Goal: Task Accomplishment & Management: Manage account settings

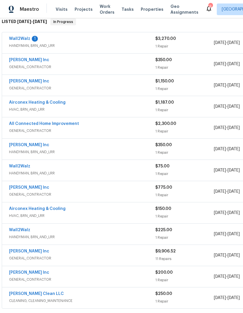
scroll to position [96, 0]
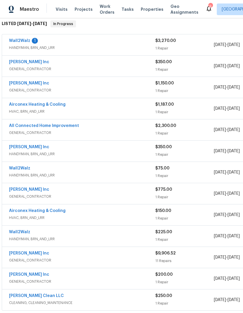
click at [191, 67] on div "1 Repair" at bounding box center [184, 70] width 59 height 6
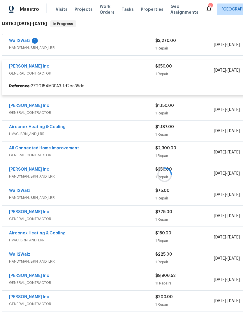
click at [193, 56] on div at bounding box center [164, 175] width 329 height 320
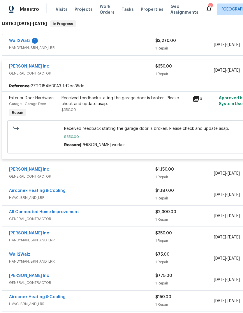
click at [121, 64] on div "[PERSON_NAME] Inc" at bounding box center [82, 67] width 146 height 7
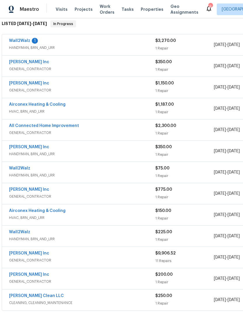
click at [102, 38] on div "Wall2Walz 1" at bounding box center [82, 41] width 146 height 7
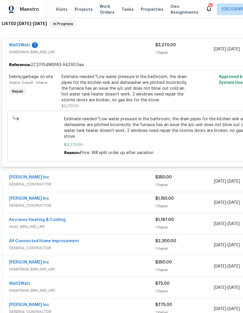
click at [107, 42] on div "Wall2Walz 1" at bounding box center [82, 45] width 146 height 7
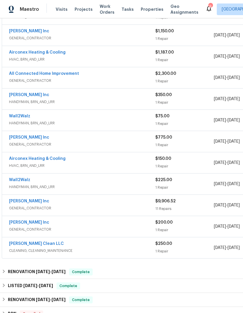
scroll to position [148, 0]
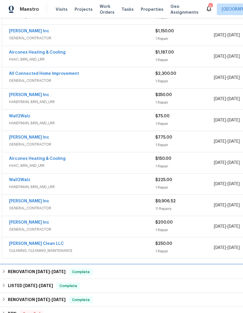
click at [22, 269] on h6 "RENOVATION [DATE] - [DATE]" at bounding box center [37, 272] width 58 height 7
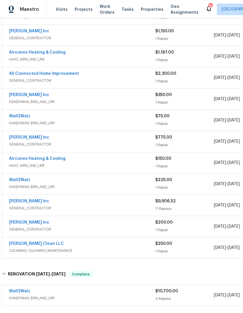
click at [79, 295] on span "HANDYMAN, BRN_AND_LRR" at bounding box center [82, 298] width 146 height 6
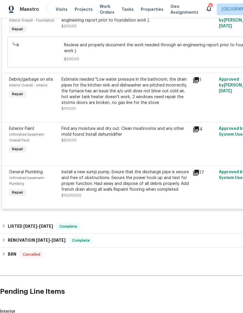
scroll to position [461, 0]
click at [198, 170] on icon at bounding box center [196, 173] width 6 height 6
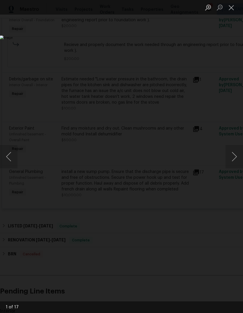
click at [230, 158] on button "Next image" at bounding box center [234, 156] width 17 height 23
click at [233, 152] on button "Next image" at bounding box center [234, 156] width 17 height 23
click at [230, 155] on button "Next image" at bounding box center [234, 156] width 17 height 23
click at [232, 156] on button "Next image" at bounding box center [234, 156] width 17 height 23
click at [14, 158] on button "Previous image" at bounding box center [8, 156] width 17 height 23
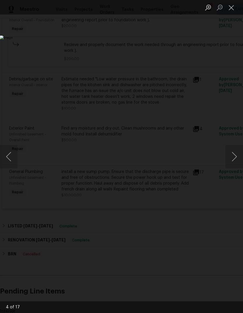
click at [10, 156] on button "Previous image" at bounding box center [8, 156] width 17 height 23
click at [14, 156] on button "Previous image" at bounding box center [8, 156] width 17 height 23
click at [14, 153] on button "Previous image" at bounding box center [8, 156] width 17 height 23
click at [235, 154] on button "Next image" at bounding box center [234, 156] width 17 height 23
click at [233, 155] on button "Next image" at bounding box center [234, 156] width 17 height 23
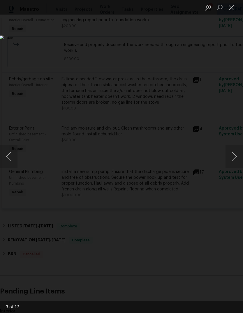
click at [233, 152] on button "Next image" at bounding box center [234, 156] width 17 height 23
click at [234, 154] on button "Next image" at bounding box center [234, 156] width 17 height 23
click at [235, 154] on button "Next image" at bounding box center [234, 156] width 17 height 23
click at [233, 154] on button "Next image" at bounding box center [234, 156] width 17 height 23
click at [233, 152] on button "Next image" at bounding box center [234, 156] width 17 height 23
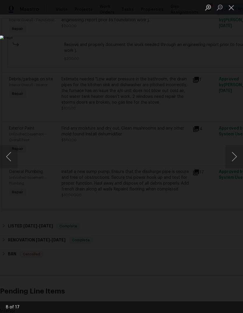
click at [235, 150] on button "Next image" at bounding box center [234, 156] width 17 height 23
click at [233, 156] on button "Next image" at bounding box center [234, 156] width 17 height 23
click at [232, 159] on button "Next image" at bounding box center [234, 156] width 17 height 23
click at [233, 156] on button "Next image" at bounding box center [234, 156] width 17 height 23
click at [230, 154] on button "Next image" at bounding box center [234, 156] width 17 height 23
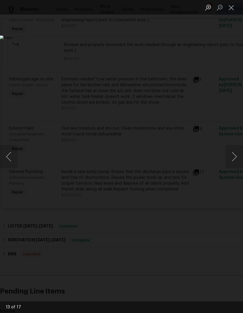
click at [231, 159] on button "Next image" at bounding box center [234, 156] width 17 height 23
click at [234, 159] on button "Next image" at bounding box center [234, 156] width 17 height 23
click at [232, 157] on button "Next image" at bounding box center [234, 156] width 17 height 23
click at [235, 154] on button "Next image" at bounding box center [234, 156] width 17 height 23
click at [231, 152] on button "Next image" at bounding box center [234, 156] width 17 height 23
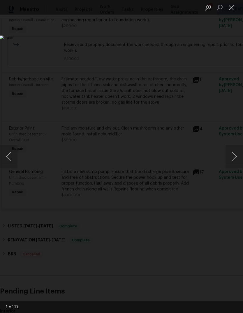
click at [13, 157] on button "Previous image" at bounding box center [8, 156] width 17 height 23
click at [232, 156] on button "Next image" at bounding box center [234, 156] width 17 height 23
click at [234, 157] on button "Next image" at bounding box center [234, 156] width 17 height 23
click at [233, 156] on button "Next image" at bounding box center [234, 156] width 17 height 23
click at [235, 155] on button "Next image" at bounding box center [234, 156] width 17 height 23
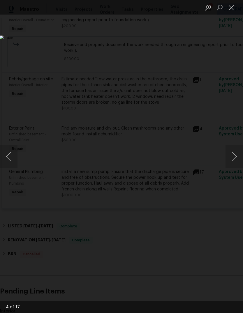
click at [232, 156] on button "Next image" at bounding box center [234, 156] width 17 height 23
click at [232, 157] on button "Next image" at bounding box center [234, 156] width 17 height 23
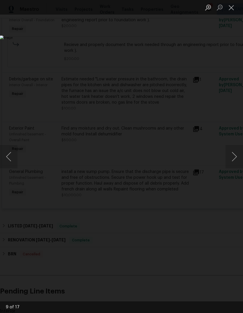
click at [233, 157] on button "Next image" at bounding box center [234, 156] width 17 height 23
click at [230, 156] on button "Next image" at bounding box center [234, 156] width 17 height 23
click at [232, 157] on button "Next image" at bounding box center [234, 156] width 17 height 23
click at [233, 7] on button "Close lightbox" at bounding box center [232, 7] width 12 height 10
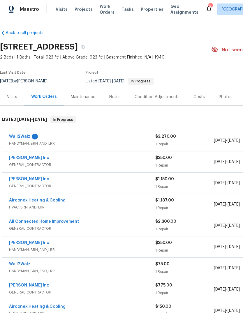
scroll to position [0, 0]
click at [11, 94] on div "Visits" at bounding box center [12, 97] width 10 height 6
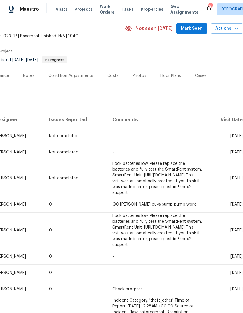
scroll to position [22, 86]
click at [228, 25] on span "Actions" at bounding box center [226, 28] width 23 height 7
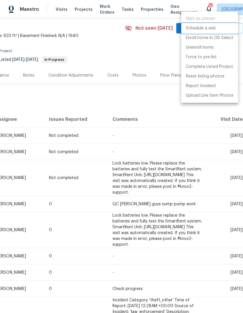
click at [205, 28] on p "Schedule a visit" at bounding box center [201, 28] width 30 height 6
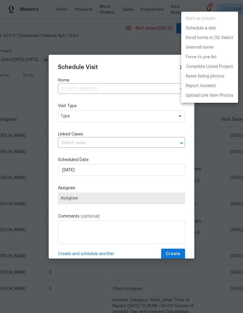
click at [133, 96] on div at bounding box center [121, 156] width 243 height 313
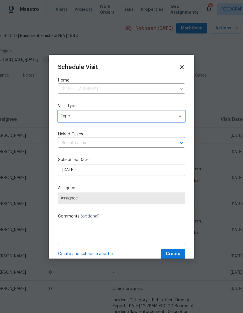
click at [135, 120] on span "Type" at bounding box center [121, 116] width 127 height 12
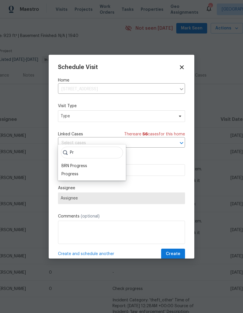
type input "P"
type input "Qual"
click at [73, 179] on div "Quality Control Listed" at bounding box center [82, 182] width 42 height 6
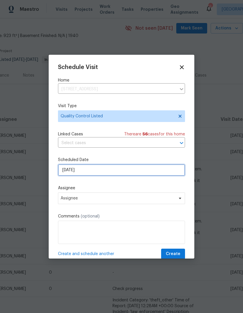
click at [68, 169] on input "[DATE]" at bounding box center [121, 170] width 127 height 12
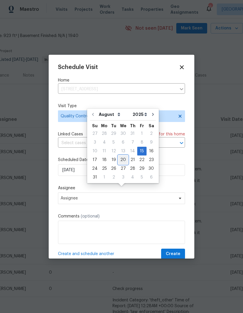
click at [119, 156] on div "20" at bounding box center [123, 160] width 10 height 8
type input "[DATE]"
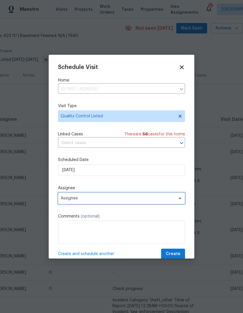
click at [66, 198] on span "Assignee" at bounding box center [118, 198] width 114 height 5
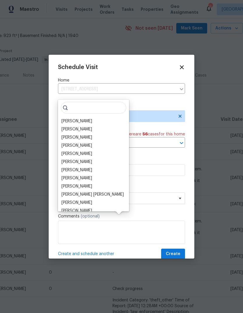
click at [68, 143] on div "[PERSON_NAME]" at bounding box center [76, 146] width 31 height 6
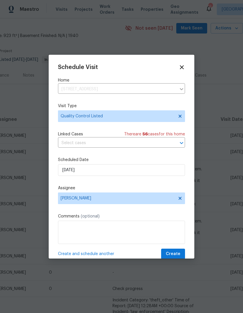
click at [71, 230] on textarea at bounding box center [121, 232] width 127 height 23
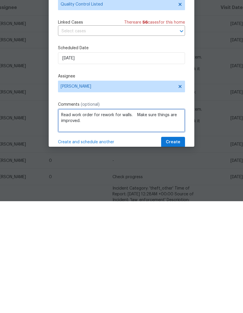
type textarea "Read work order for rework for walls. Make sure things are improved."
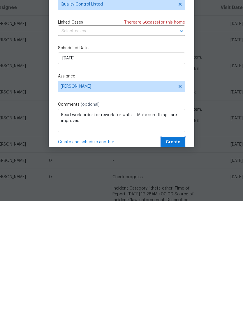
click at [174, 251] on span "Create" at bounding box center [173, 254] width 15 height 7
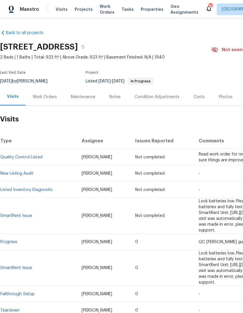
scroll to position [0, 0]
click at [41, 94] on div "Work Orders" at bounding box center [45, 97] width 24 height 6
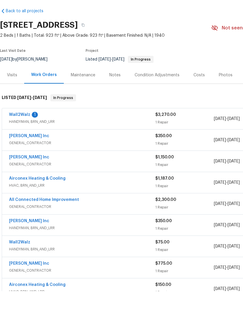
click at [96, 141] on span "HANDYMAN, BRN_AND_LRR" at bounding box center [82, 144] width 146 height 6
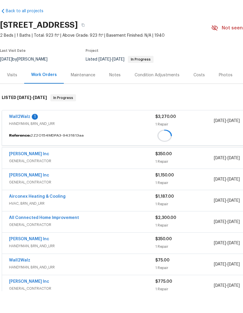
scroll to position [22, 0]
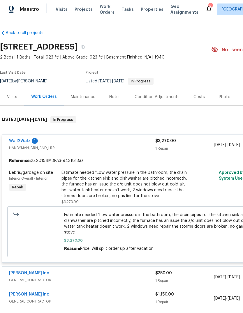
click at [18, 139] on link "Wall2Walz" at bounding box center [19, 141] width 21 height 4
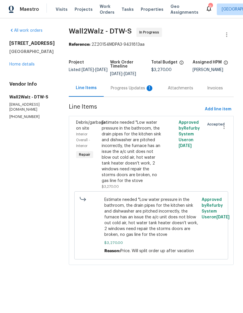
click at [113, 90] on div "Progress Updates 1" at bounding box center [132, 88] width 43 height 6
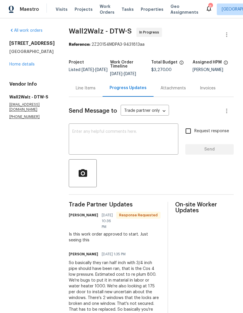
click at [79, 130] on textarea at bounding box center [123, 140] width 103 height 20
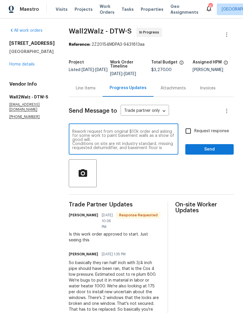
scroll to position [4, 0]
click at [112, 130] on textarea "Rework request from original $10k order and asking for some work to paint basem…" at bounding box center [123, 140] width 103 height 20
click at [141, 130] on textarea "Rework request from original $10k order and asking for some work to paint basem…" at bounding box center [123, 140] width 103 height 20
click at [142, 130] on textarea "Rework request from original $10k order and asking for some work to paint basem…" at bounding box center [123, 140] width 103 height 20
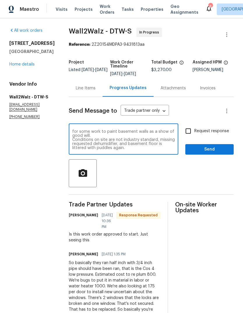
click at [102, 130] on textarea "Rework request from original $10k order and asking for some work to paint basem…" at bounding box center [123, 140] width 103 height 20
paste textarea "Issues: Appears that drain tile is not connected to sump crock. Drain tile does…"
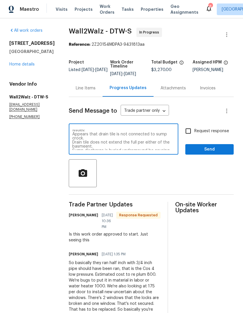
scroll to position [30, 0]
click at [133, 130] on textarea "Rework request from original $10k order and asking for some work to paint basem…" at bounding box center [123, 140] width 103 height 20
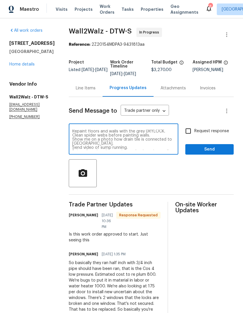
scroll to position [73, 0]
click at [153, 130] on textarea "Rework request from original $10k order and asking for some work to paint basem…" at bounding box center [123, 140] width 103 height 20
type textarea "Rework request from original $10k order and asking for some work to paint basem…"
click at [185, 125] on input "Request response" at bounding box center [188, 131] width 12 height 12
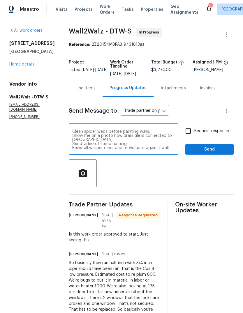
checkbox input "true"
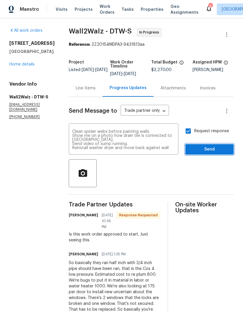
click at [203, 146] on span "Send" at bounding box center [209, 149] width 39 height 7
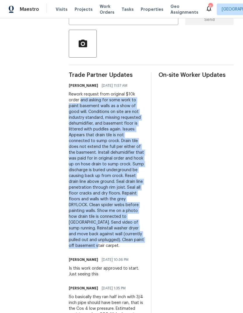
scroll to position [42, 0]
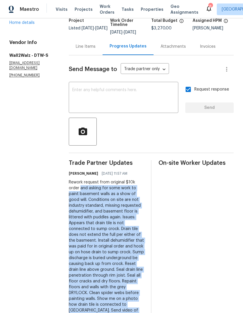
click at [77, 49] on div "Line Items" at bounding box center [86, 47] width 20 height 6
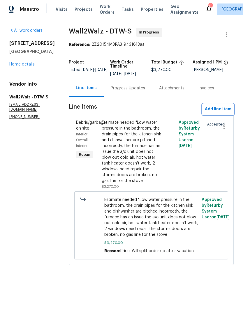
click at [218, 108] on span "Add line item" at bounding box center [218, 109] width 27 height 7
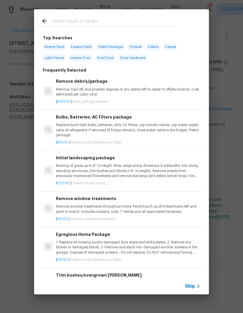
click at [64, 17] on input "text" at bounding box center [114, 21] width 124 height 9
type input "Rework"
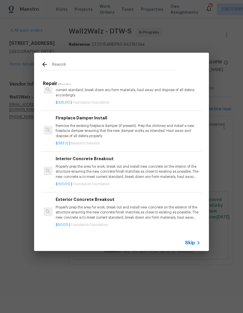
scroll to position [17, 0]
click at [73, 165] on p "Properly prep the area for work, break out and install new concrete on the inte…" at bounding box center [128, 172] width 145 height 15
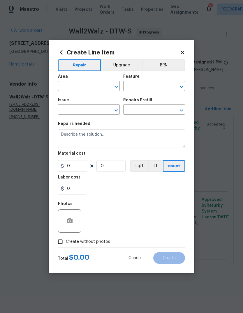
type input "Foundation"
type textarea "Properly prep the area for work, break out and install new concrete on the inte…"
type input "1"
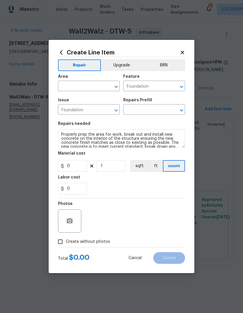
type input "Interior Concrete Breakout $100.00"
type input "100"
click at [67, 172] on input "100" at bounding box center [72, 166] width 29 height 12
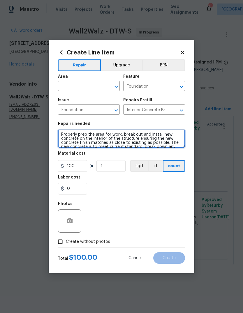
click at [73, 138] on textarea "Properly prep the area for work, break out and install new concrete on the inte…" at bounding box center [121, 138] width 127 height 19
click at [71, 139] on textarea "Properly prep the area for work, break out and install new concrete on the inte…" at bounding box center [121, 138] width 127 height 19
click at [71, 138] on textarea "Properly prep the area for work, break out and install new concrete on the inte…" at bounding box center [121, 138] width 127 height 19
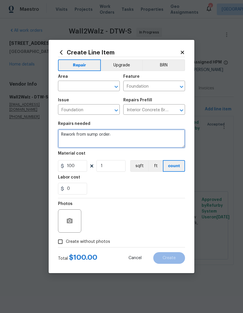
paste textarea "and asking for some work to paint basement walls as a show of good will. Condit…"
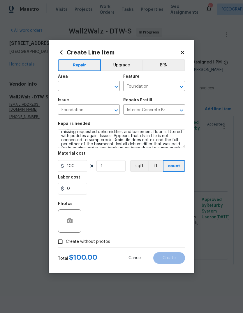
scroll to position [19, 0]
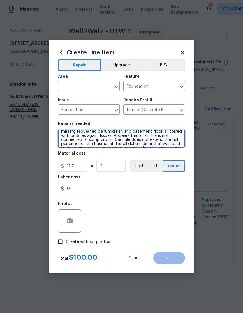
click at [87, 137] on textarea "Rework from sump order: and asking for some work to paint basement walls as a s…" at bounding box center [121, 138] width 127 height 19
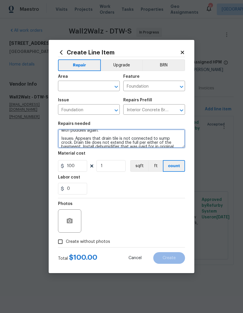
scroll to position [27, 0]
click at [75, 138] on textarea "Rework from sump order: and asking for some work to paint basement walls as a s…" at bounding box center [121, 138] width 127 height 19
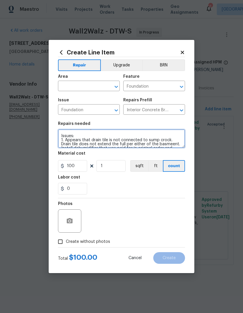
click at [167, 144] on textarea "Rework from sump order: and asking for some work to paint basement walls as a s…" at bounding box center [121, 138] width 127 height 19
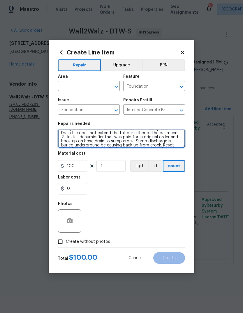
scroll to position [39, 0]
click at [135, 142] on textarea "Rework from sump order: and asking for some work to paint basement walls as a s…" at bounding box center [121, 138] width 127 height 19
click at [74, 143] on textarea "Rework from sump order: and asking for some work to paint basement walls as a s…" at bounding box center [121, 138] width 127 height 19
click at [143, 137] on textarea "Rework from sump order: and asking for some work to paint basement walls as a s…" at bounding box center [121, 138] width 127 height 19
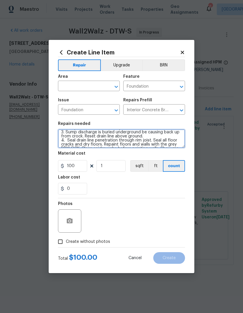
click at [152, 142] on textarea "Rework from sump order: and asking for some work to paint basement walls as a s…" at bounding box center [121, 138] width 127 height 19
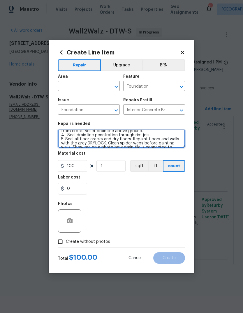
scroll to position [57, 0]
click at [131, 139] on textarea "Rework from sump order: and asking for some work to paint basement walls as a s…" at bounding box center [121, 138] width 127 height 19
click at [161, 143] on textarea "Rework from sump order: and asking for some work to paint basement walls as a s…" at bounding box center [121, 138] width 127 height 19
click at [143, 145] on textarea "Rework from sump order: and asking for some work to paint basement walls as a s…" at bounding box center [121, 138] width 127 height 19
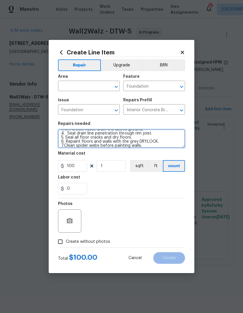
scroll to position [69, 0]
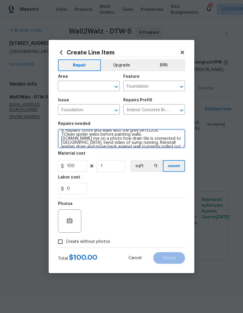
click at [177, 139] on textarea "Rework from sump order: and asking for some work to paint basement walls as a s…" at bounding box center [121, 138] width 127 height 19
click at [121, 142] on textarea "Rework from sump order: and asking for some work to paint basement walls as a s…" at bounding box center [121, 138] width 127 height 19
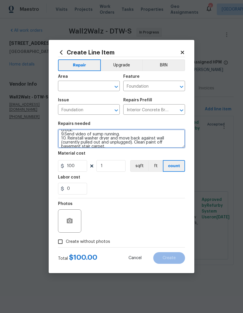
scroll to position [82, 0]
click at [135, 139] on textarea "Rework from sump order: and asking for some work to paint basement walls as a s…" at bounding box center [121, 138] width 127 height 19
type textarea "Rework from sump order: and asking for some work to paint basement walls as a s…"
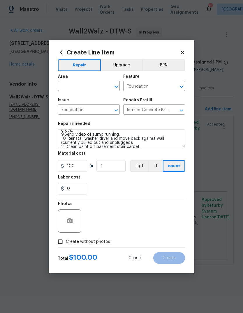
click at [107, 181] on div "Labor cost" at bounding box center [121, 179] width 127 height 8
click at [75, 167] on input "100" at bounding box center [72, 166] width 29 height 12
type input "1"
click at [173, 182] on div "Labor cost" at bounding box center [121, 179] width 127 height 8
click at [62, 239] on input "Create without photos" at bounding box center [60, 241] width 11 height 11
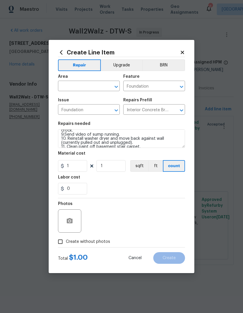
checkbox input "true"
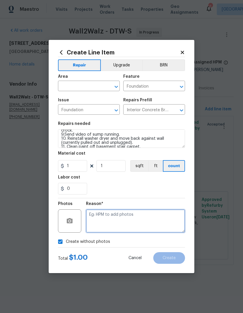
click at [165, 221] on textarea at bounding box center [135, 220] width 99 height 23
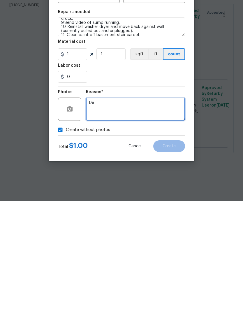
type textarea "D"
type textarea "Desk"
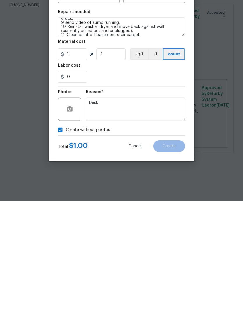
click at [174, 236] on div "Create without photos" at bounding box center [121, 241] width 127 height 11
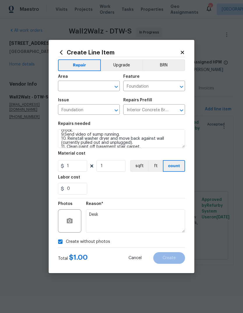
click at [72, 85] on input "text" at bounding box center [80, 86] width 45 height 9
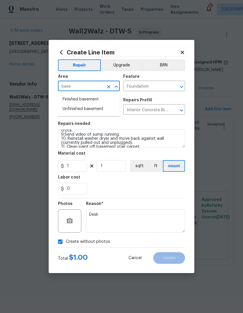
click at [68, 110] on li "Unfinished basement" at bounding box center [89, 109] width 62 height 10
type input "Unfinished basement"
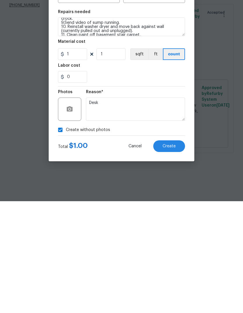
click at [167, 256] on span "Create" at bounding box center [169, 258] width 13 height 4
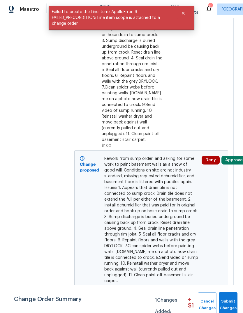
scroll to position [175, 0]
click at [233, 156] on button "Approve" at bounding box center [233, 160] width 25 height 9
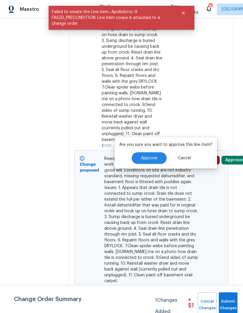
click at [149, 159] on span "Approve" at bounding box center [149, 158] width 16 height 4
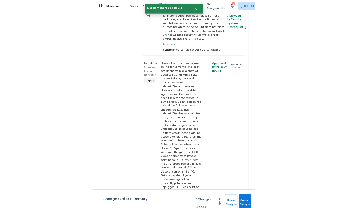
scroll to position [213, 0]
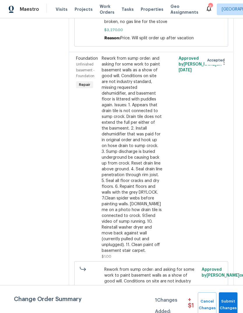
click at [134, 175] on div "Rework from sump order: and asking for some work to paint basement walls as a s…" at bounding box center [132, 155] width 61 height 198
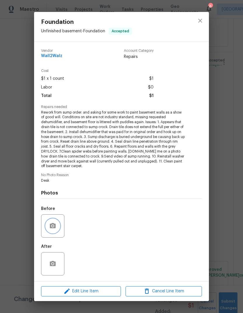
click at [52, 224] on icon "button" at bounding box center [53, 225] width 6 height 5
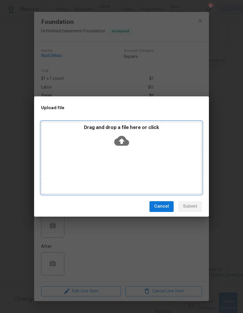
click at [172, 163] on div "Drag and drop a file here or click" at bounding box center [121, 157] width 161 height 73
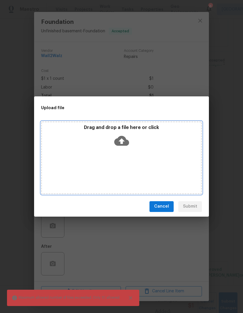
click at [125, 145] on icon at bounding box center [121, 141] width 15 height 10
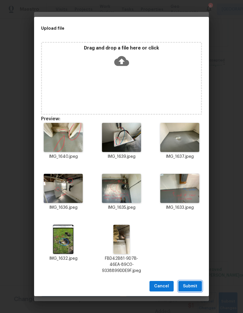
click at [193, 287] on span "Submit" at bounding box center [190, 286] width 14 height 7
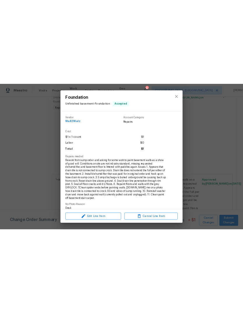
scroll to position [212, 0]
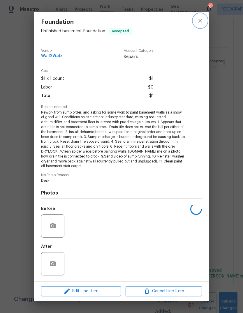
click at [200, 24] on icon "close" at bounding box center [200, 20] width 7 height 7
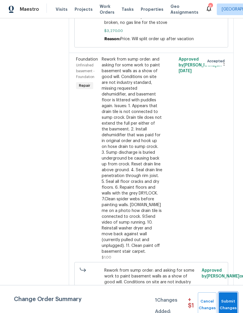
click at [227, 299] on span "Submit Changes" at bounding box center [228, 304] width 13 height 13
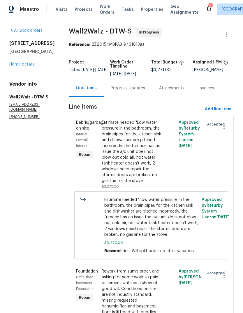
scroll to position [0, 0]
click at [117, 89] on div "Progress Updates" at bounding box center [128, 88] width 34 height 6
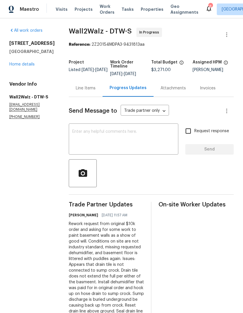
click at [110, 142] on textarea at bounding box center [123, 140] width 103 height 20
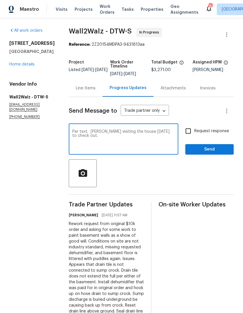
type textarea "Per text. [PERSON_NAME] visiting the house [DATE] to check out."
click at [211, 149] on span "Send" at bounding box center [209, 149] width 39 height 7
